Goal: Find contact information: Find contact information

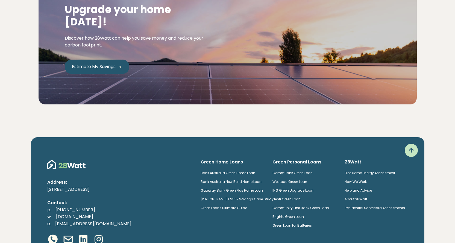
scroll to position [831, 0]
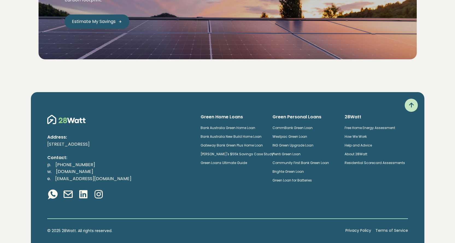
drag, startPoint x: 48, startPoint y: 131, endPoint x: 91, endPoint y: 133, distance: 43.8
click at [91, 141] on p "[STREET_ADDRESS]" at bounding box center [119, 144] width 145 height 7
copy p "[STREET_ADDRESS]"
click at [358, 228] on link "Privacy Policy" at bounding box center [359, 231] width 26 height 6
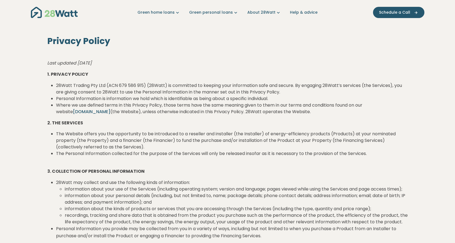
click at [56, 14] on img "Main navigation" at bounding box center [54, 12] width 47 height 11
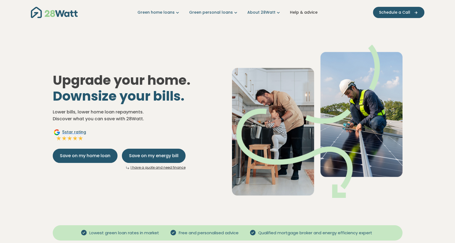
click at [298, 10] on link "Help & advice" at bounding box center [304, 13] width 28 height 6
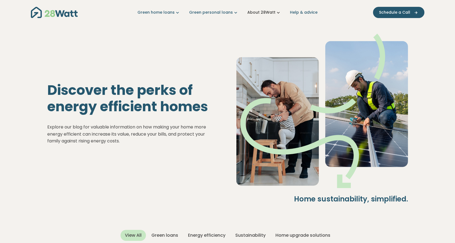
click at [273, 11] on link "About 28Watt" at bounding box center [264, 13] width 34 height 6
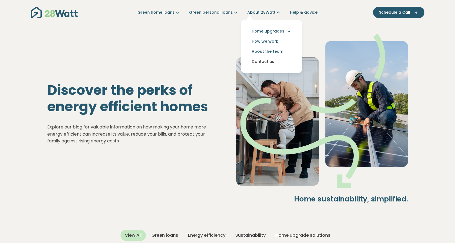
click at [268, 62] on link "Contact us" at bounding box center [271, 62] width 53 height 10
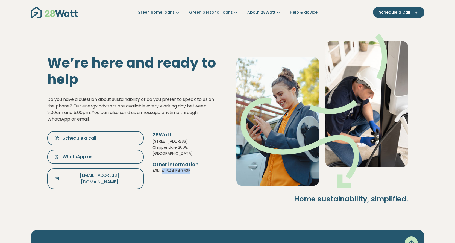
drag, startPoint x: 162, startPoint y: 168, endPoint x: 189, endPoint y: 169, distance: 27.1
click at [189, 169] on p "ABN: 41 644 549 535" at bounding box center [186, 171] width 66 height 6
copy p "41 644 549 535"
click at [228, 205] on div "Home sustainability, simplified." at bounding box center [322, 122] width 189 height 177
drag, startPoint x: 153, startPoint y: 144, endPoint x: 197, endPoint y: 149, distance: 44.8
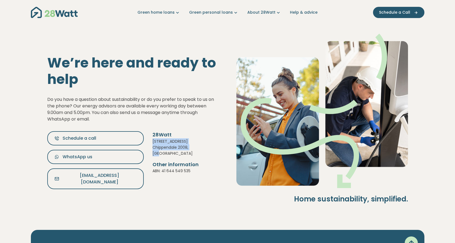
click at [197, 149] on div "28Watt 4-12 Buckland Street Chippendale 2008, NSW Other information ABN: 41 644…" at bounding box center [186, 152] width 66 height 43
copy div "4-12 Buckland Street Chippendale 2008, NSW"
click at [180, 187] on div "We’re here and ready to help Do you have a question about sustainability or do …" at bounding box center [228, 117] width 378 height 185
click at [302, 12] on link "Help & advice" at bounding box center [304, 13] width 28 height 6
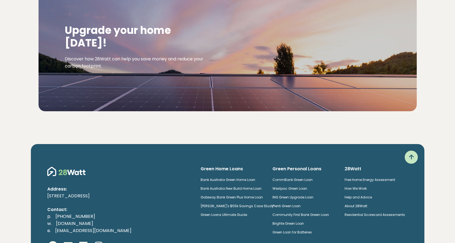
scroll to position [847, 0]
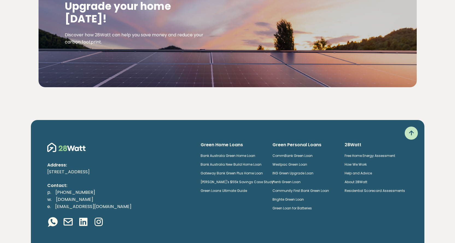
click at [112, 189] on p "p. (02) 5850 4897 w. 28watt.com.au e. hello@28watt.com.au" at bounding box center [119, 199] width 145 height 21
drag, startPoint x: 111, startPoint y: 173, endPoint x: 54, endPoint y: 174, distance: 56.9
click at [54, 189] on p "p. (02) 5850 4897 w. 28watt.com.au e. hello@28watt.com.au" at bounding box center [119, 199] width 145 height 21
copy link "[PHONE_NUMBER]"
